Goal: Navigation & Orientation: Find specific page/section

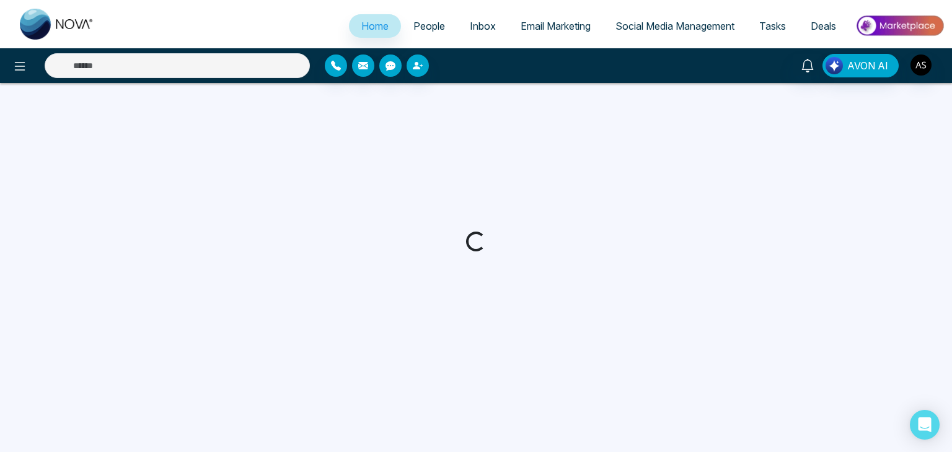
select select "*"
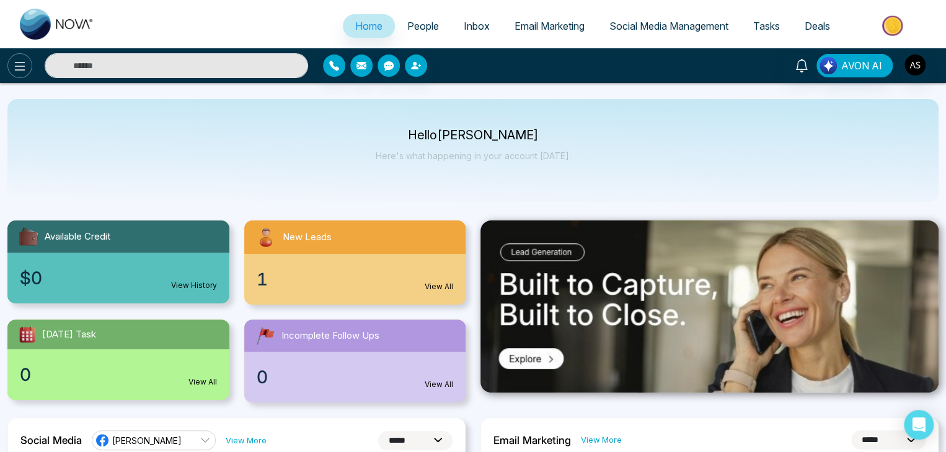
click at [21, 54] on button at bounding box center [19, 65] width 25 height 25
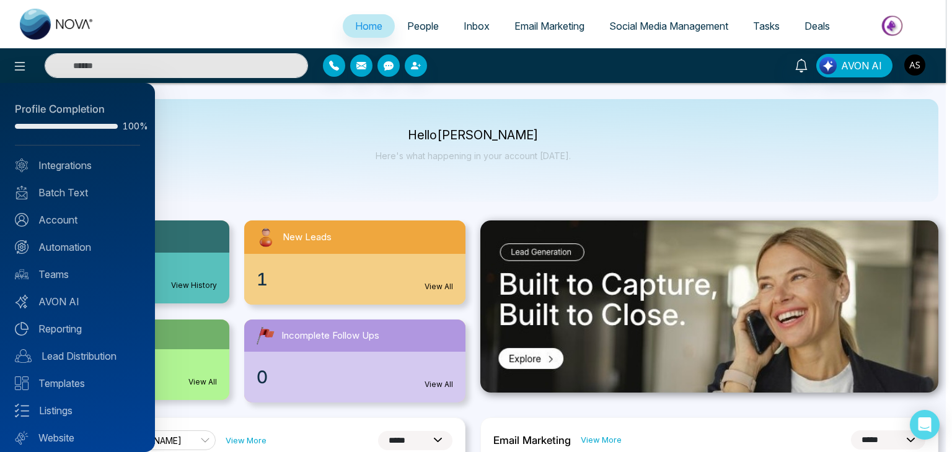
click at [208, 147] on div at bounding box center [476, 226] width 952 height 452
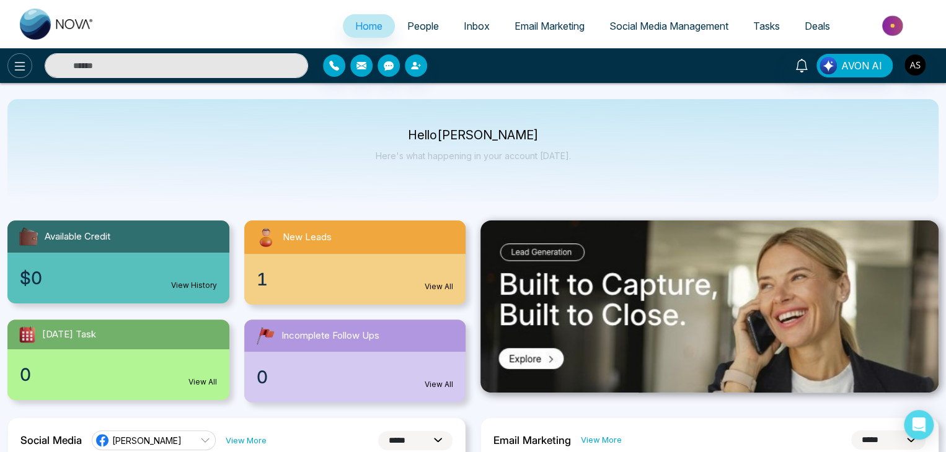
click at [22, 71] on icon at bounding box center [19, 66] width 15 height 15
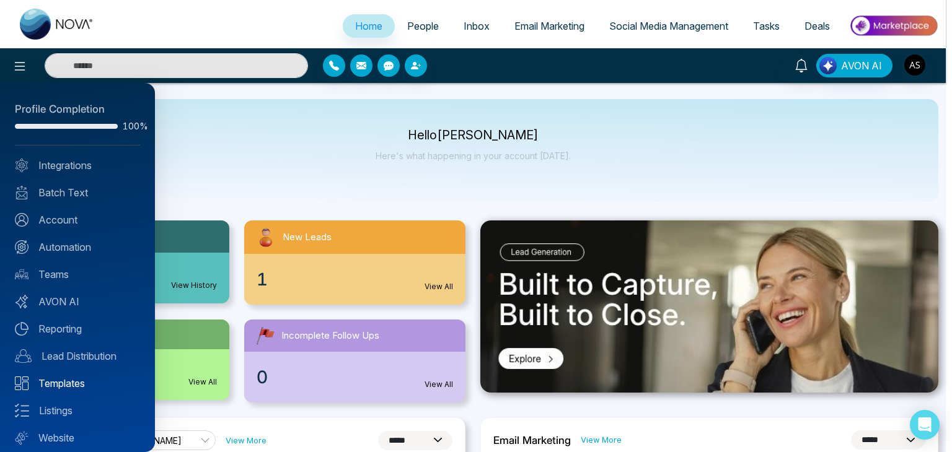
scroll to position [35, 0]
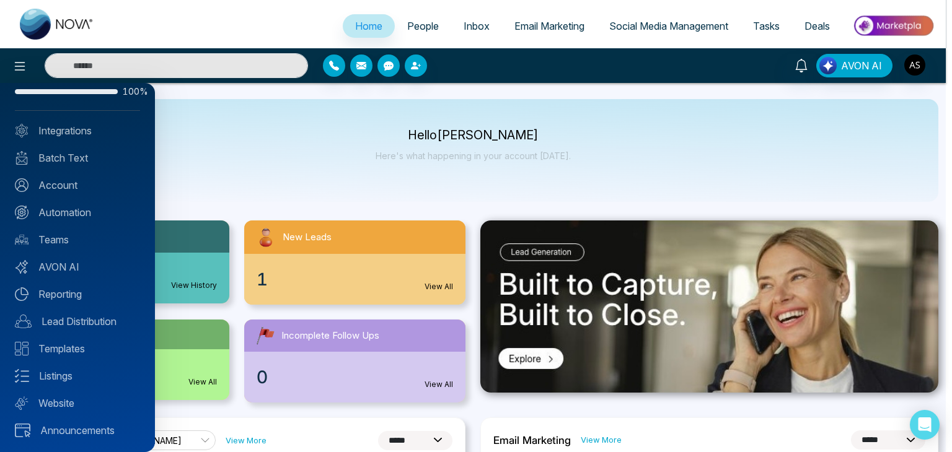
click at [181, 182] on div at bounding box center [476, 226] width 952 height 452
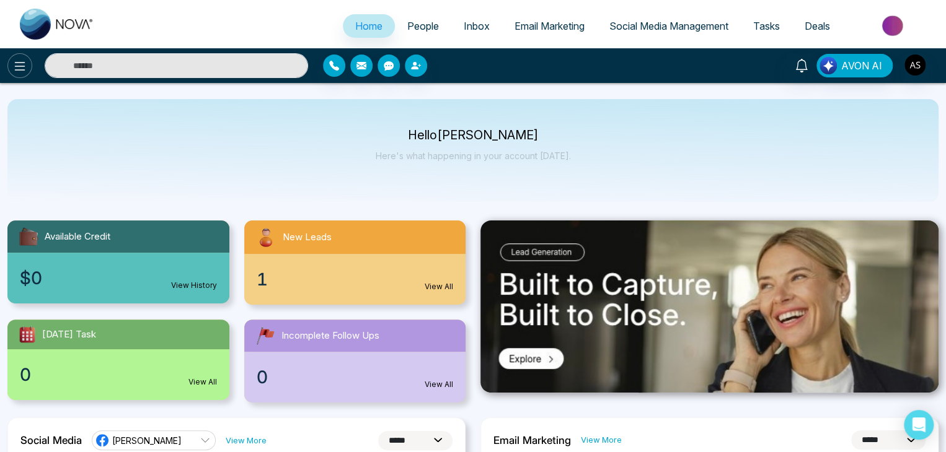
click at [29, 67] on button at bounding box center [19, 65] width 25 height 25
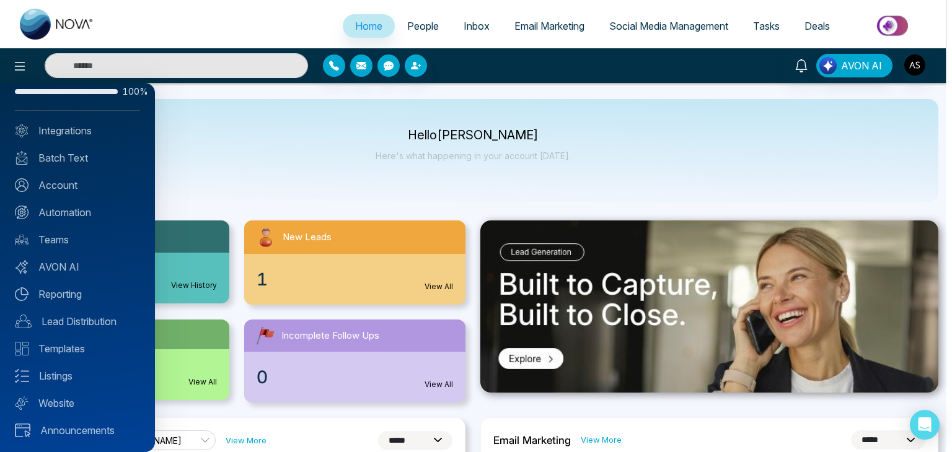
scroll to position [0, 0]
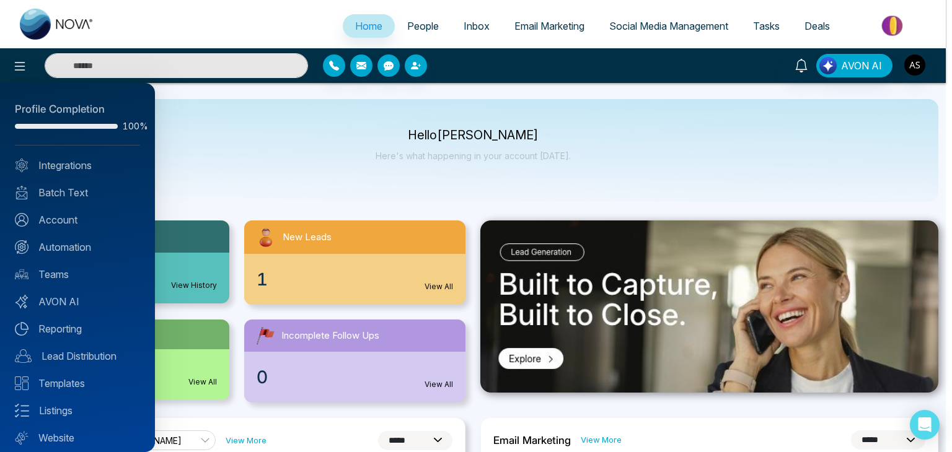
click at [208, 149] on div at bounding box center [476, 226] width 952 height 452
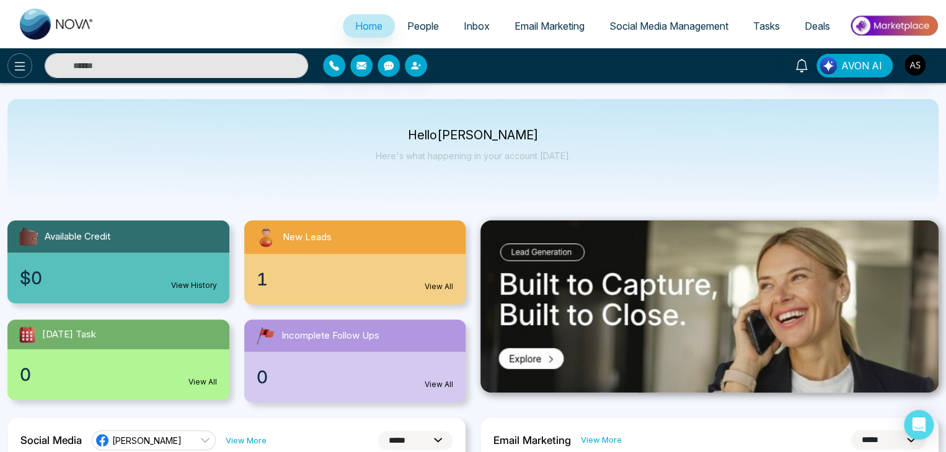
click at [18, 69] on icon at bounding box center [19, 66] width 15 height 15
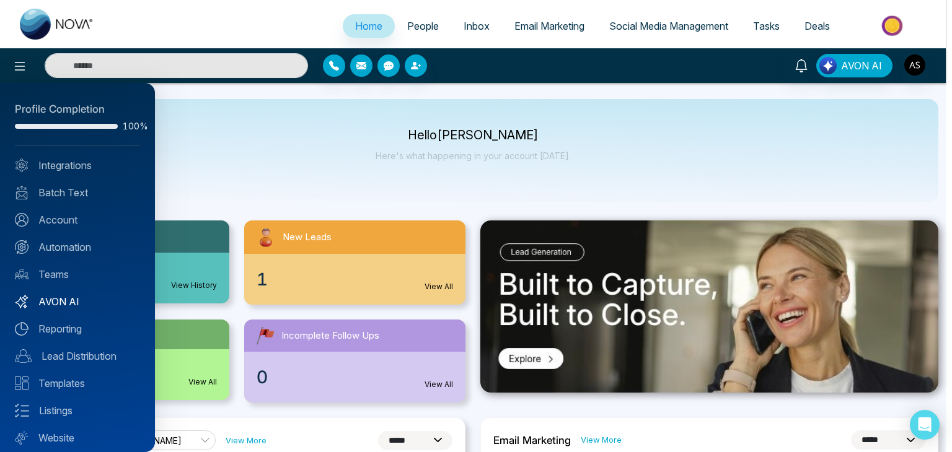
scroll to position [35, 0]
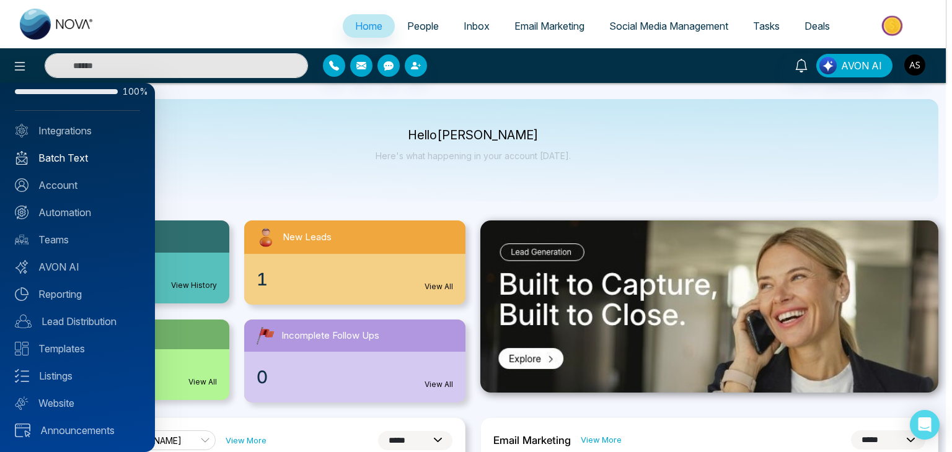
click at [90, 156] on link "Batch Text" at bounding box center [77, 158] width 125 height 15
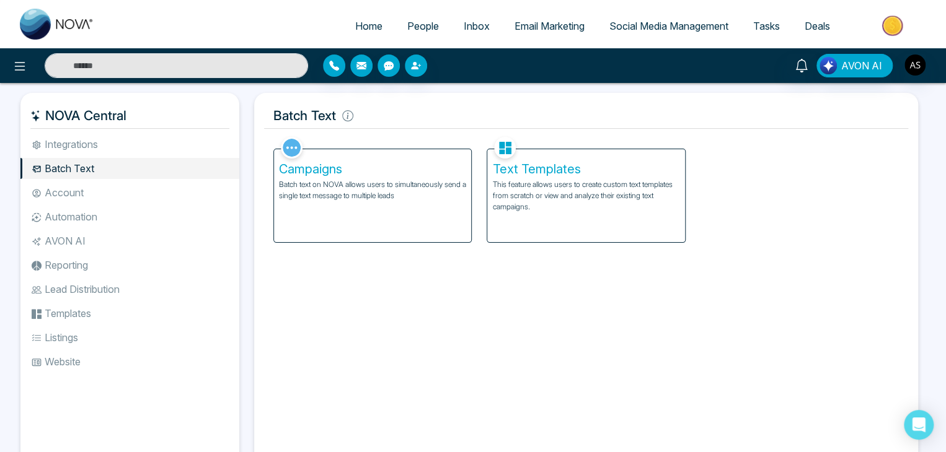
click at [99, 193] on li "Account" at bounding box center [129, 192] width 219 height 21
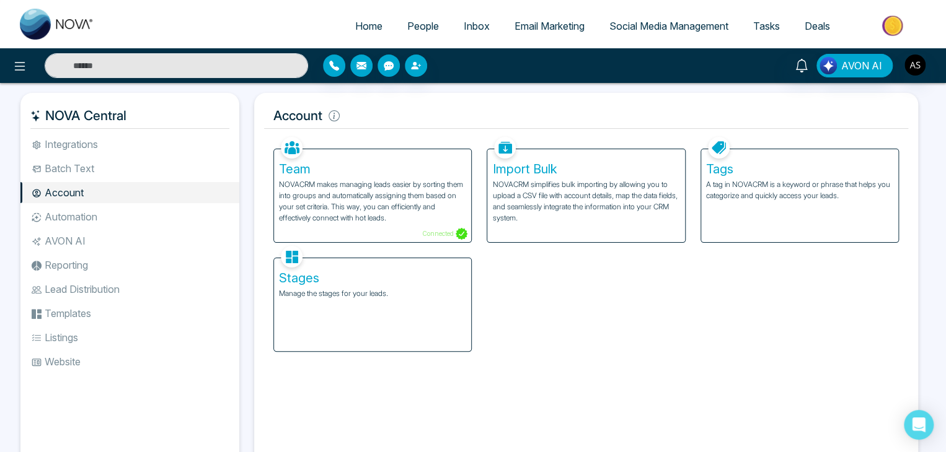
click at [104, 216] on li "Automation" at bounding box center [129, 216] width 219 height 21
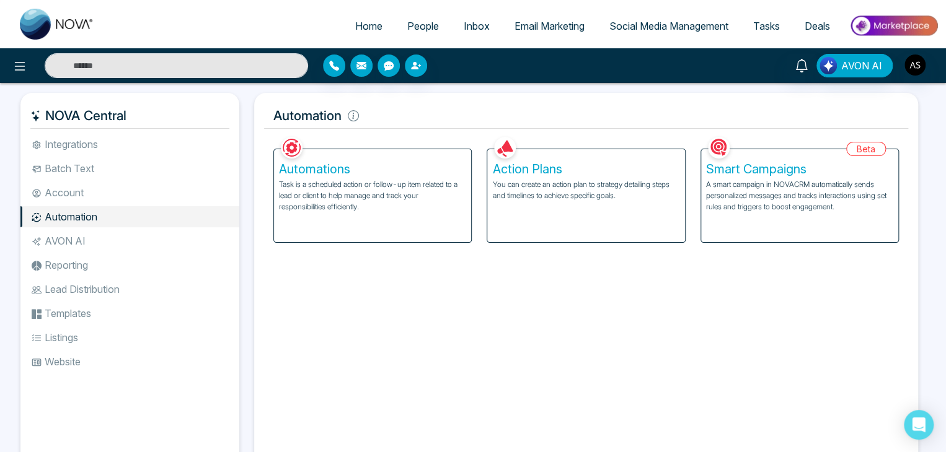
click at [104, 229] on ul "Integrations Batch Text Account Automation AVON AI Reporting Lead Distribution …" at bounding box center [129, 292] width 219 height 317
click at [104, 248] on li "AVON AI" at bounding box center [129, 241] width 219 height 21
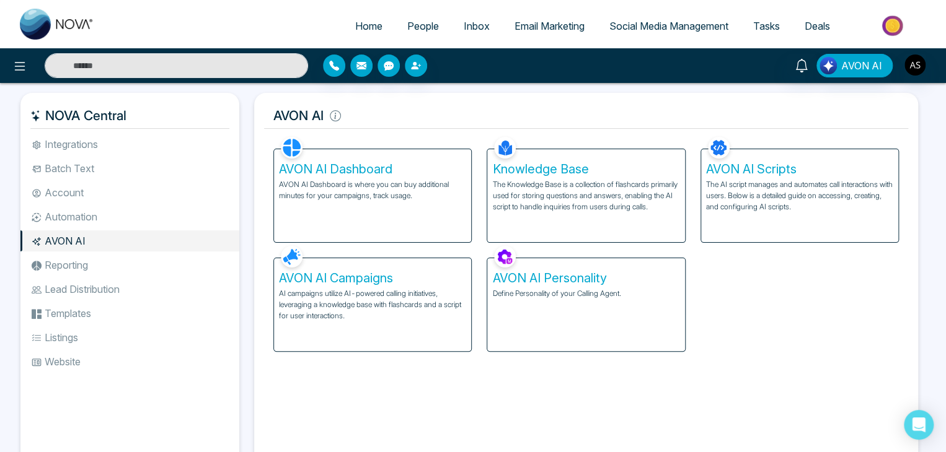
click at [112, 279] on li "Lead Distribution" at bounding box center [129, 289] width 219 height 21
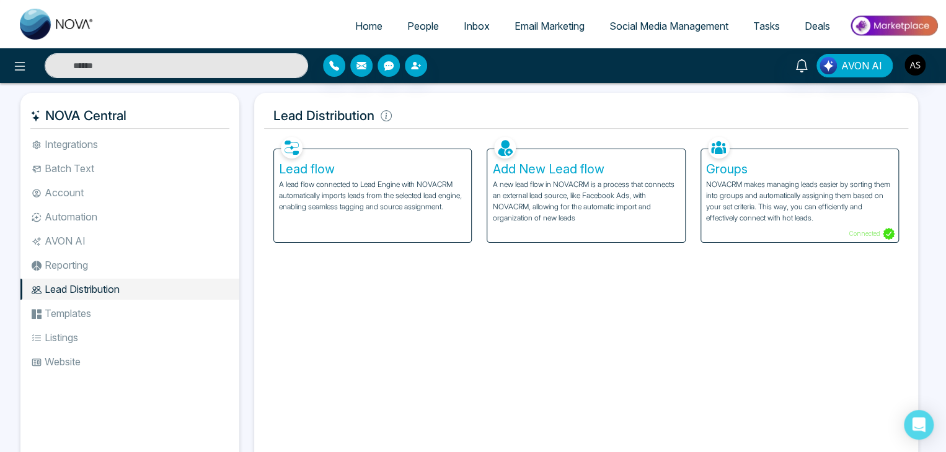
click at [113, 303] on li "Templates" at bounding box center [129, 313] width 219 height 21
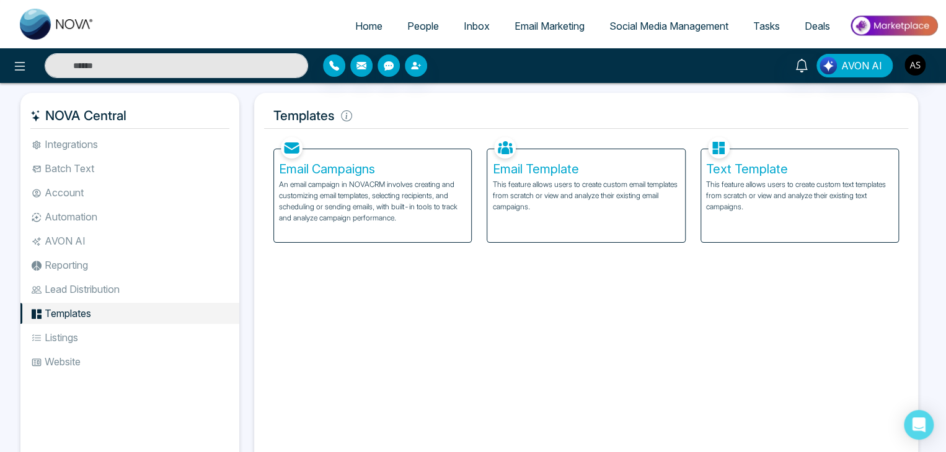
click at [364, 14] on link "Home" at bounding box center [369, 26] width 52 height 24
select select "*"
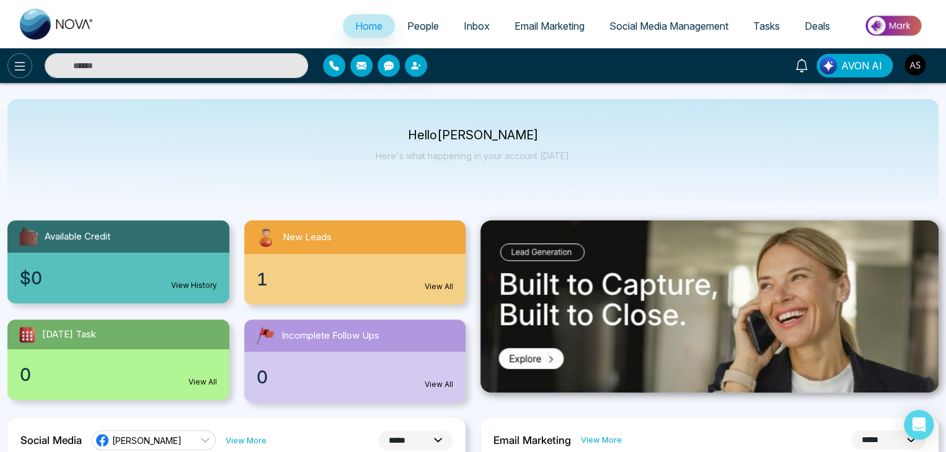
click at [25, 73] on icon at bounding box center [19, 66] width 15 height 15
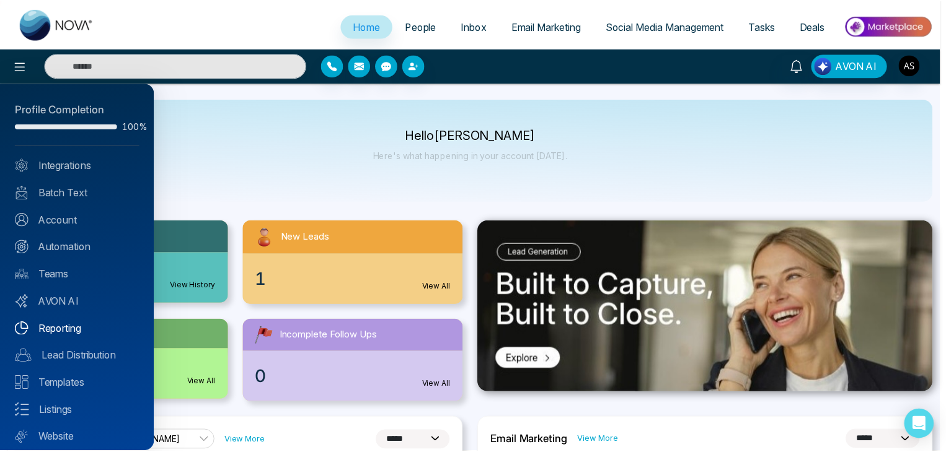
scroll to position [35, 0]
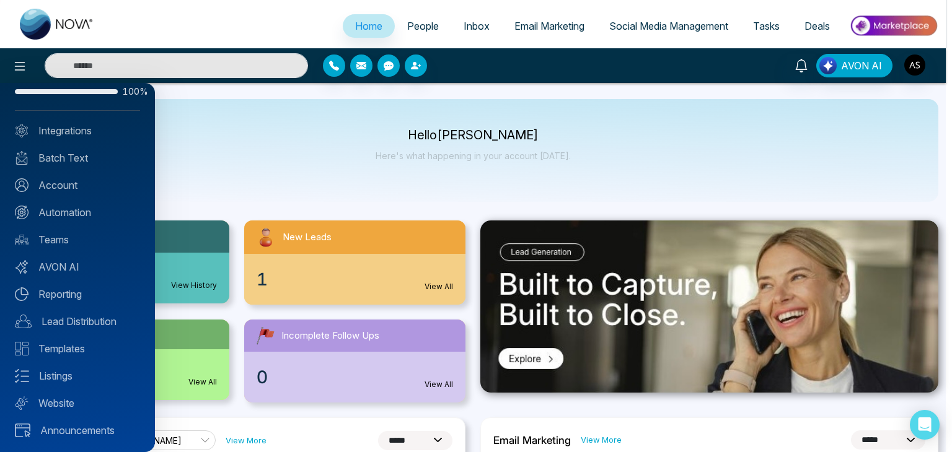
click at [266, 172] on div at bounding box center [476, 226] width 952 height 452
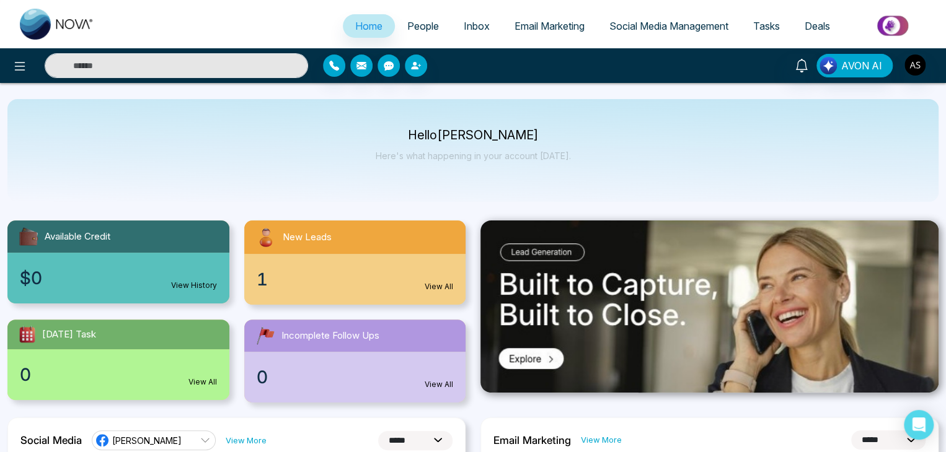
click at [432, 25] on link "People" at bounding box center [423, 26] width 56 height 24
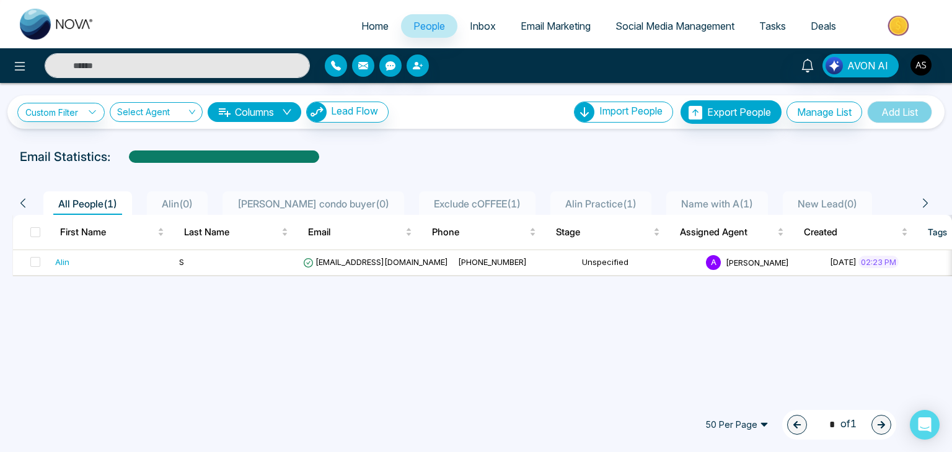
click at [480, 20] on span "Inbox" at bounding box center [483, 26] width 26 height 12
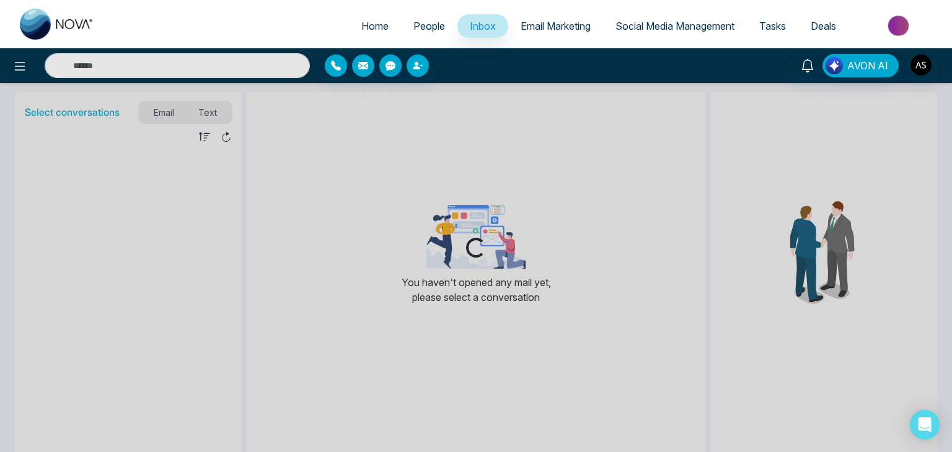
click at [548, 20] on span "Email Marketing" at bounding box center [556, 26] width 70 height 12
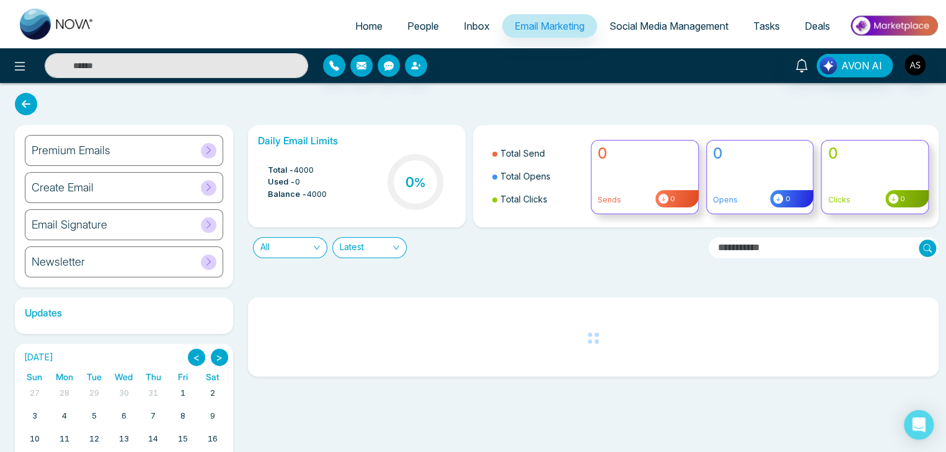
click at [377, 25] on link "Home" at bounding box center [369, 26] width 52 height 24
select select "*"
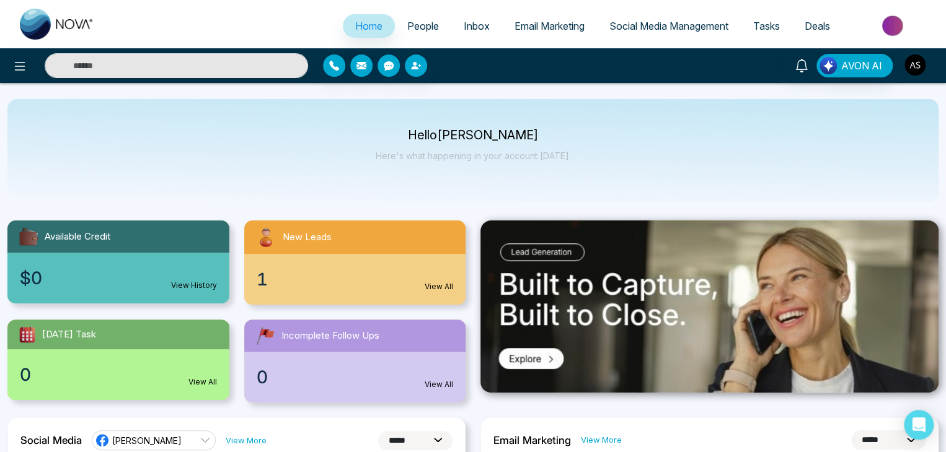
click at [912, 71] on img "button" at bounding box center [914, 65] width 21 height 21
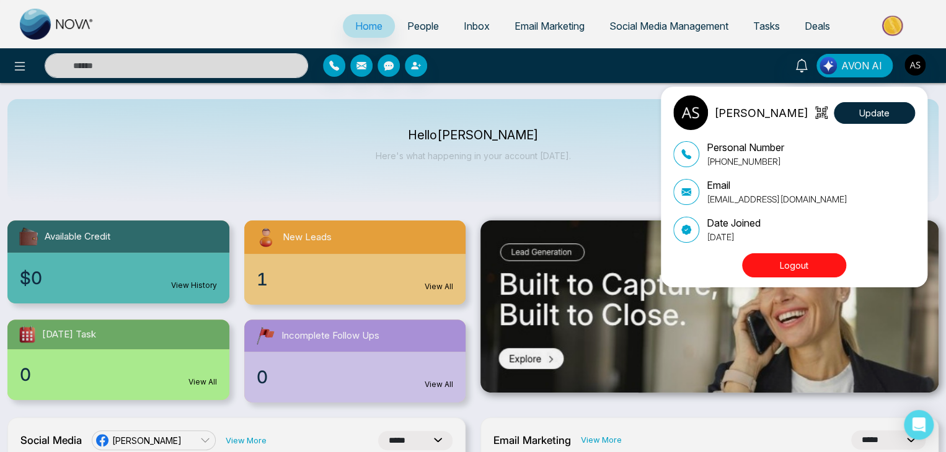
click at [599, 160] on div "[PERSON_NAME] Update Personal Number [PHONE_NUMBER] Email [EMAIL_ADDRESS][DOMAI…" at bounding box center [473, 226] width 946 height 452
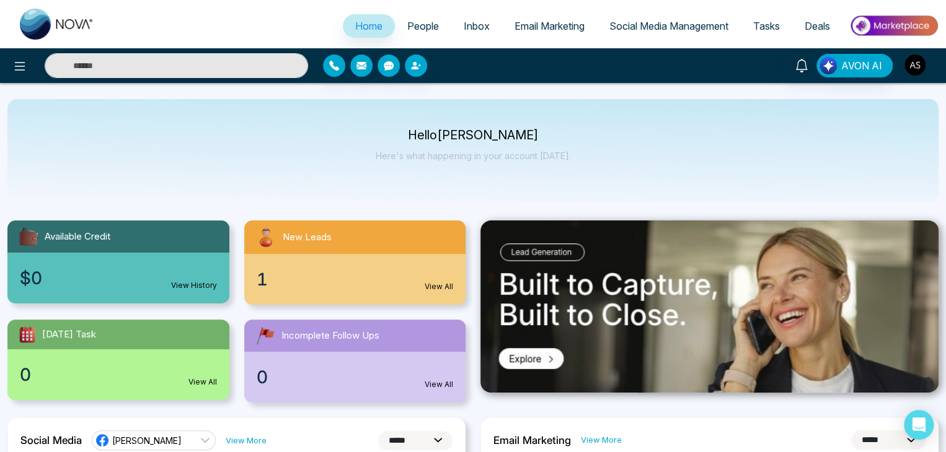
click at [920, 68] on img "button" at bounding box center [914, 65] width 21 height 21
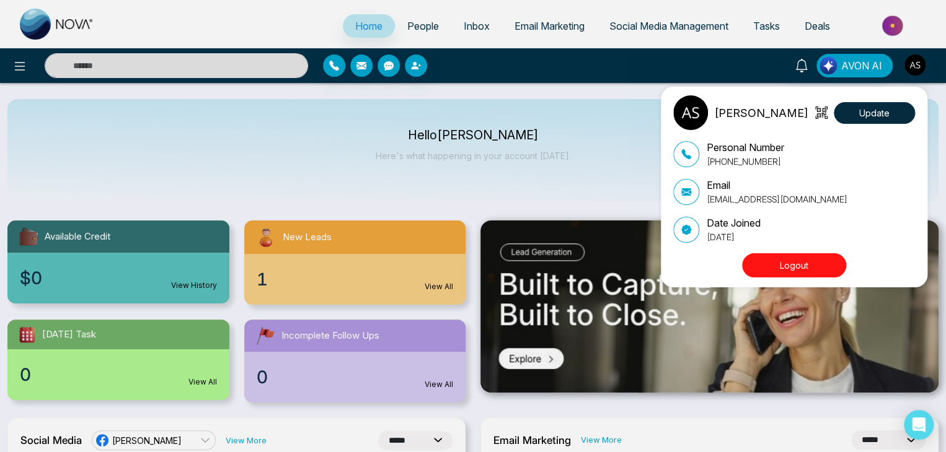
click at [833, 273] on button "Logout" at bounding box center [794, 265] width 104 height 24
